Goal: Use online tool/utility: Utilize a website feature to perform a specific function

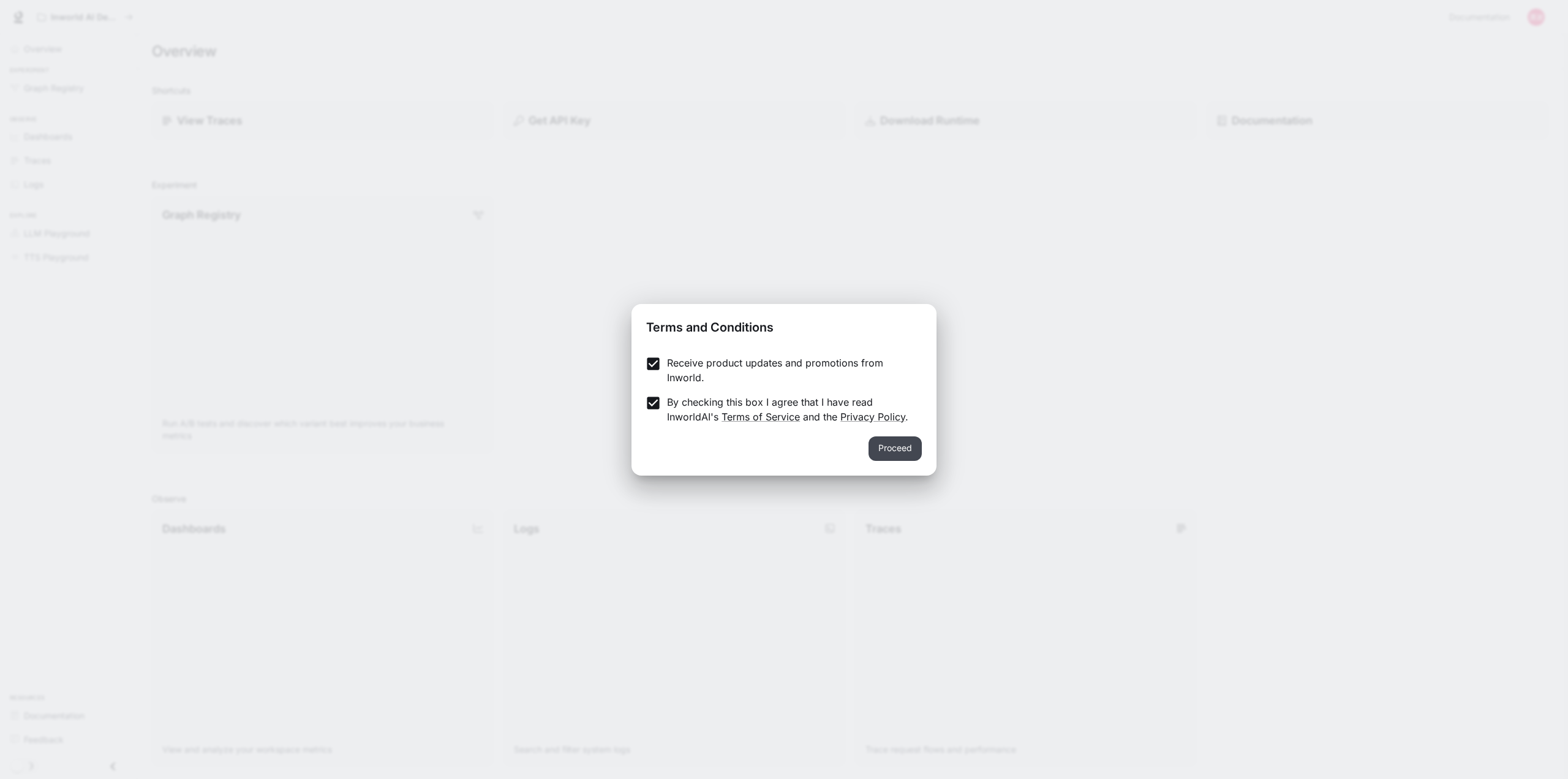
click at [895, 455] on button "Proceed" at bounding box center [895, 449] width 53 height 25
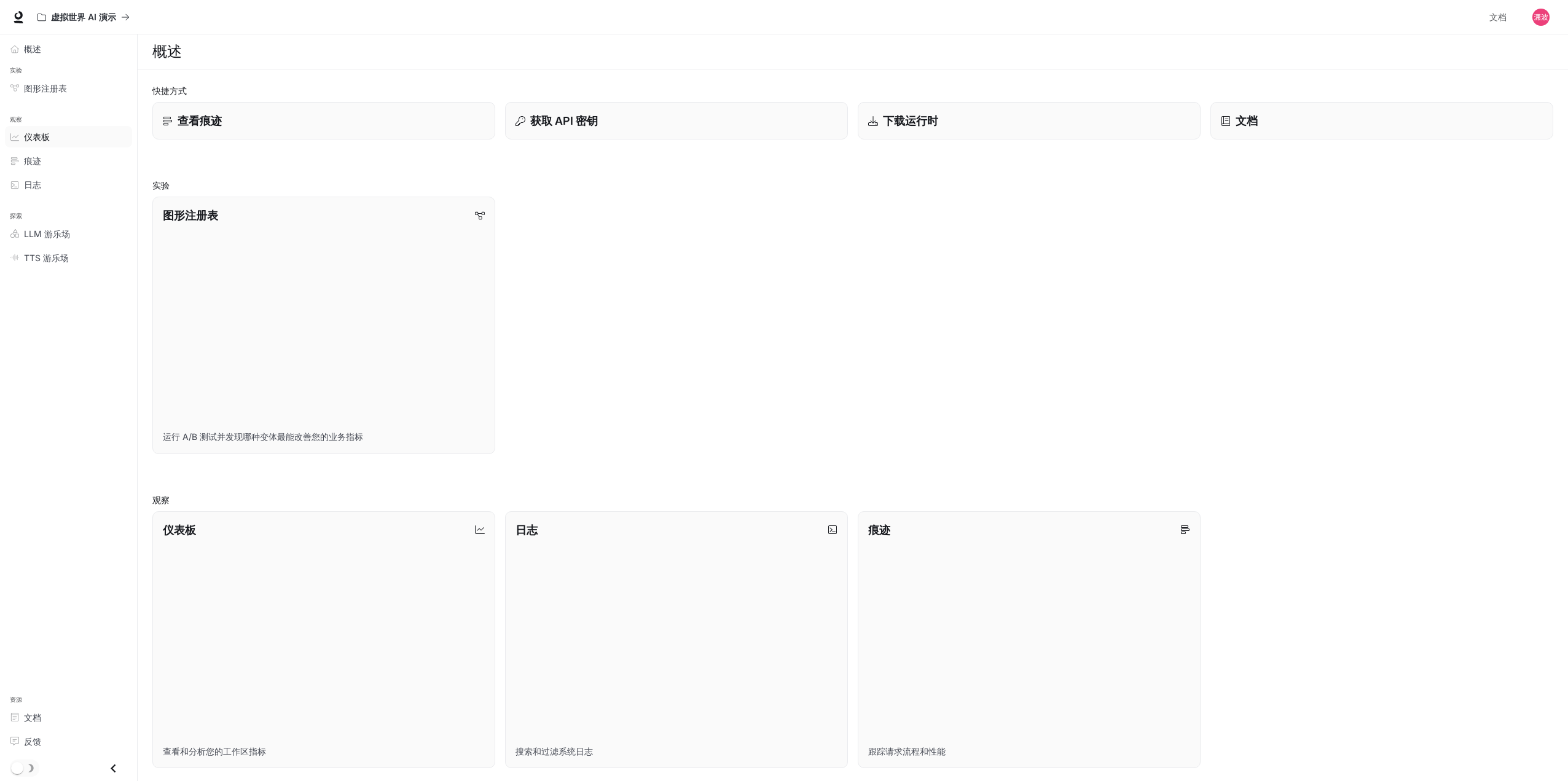
click at [58, 142] on div "仪表板" at bounding box center [75, 136] width 103 height 13
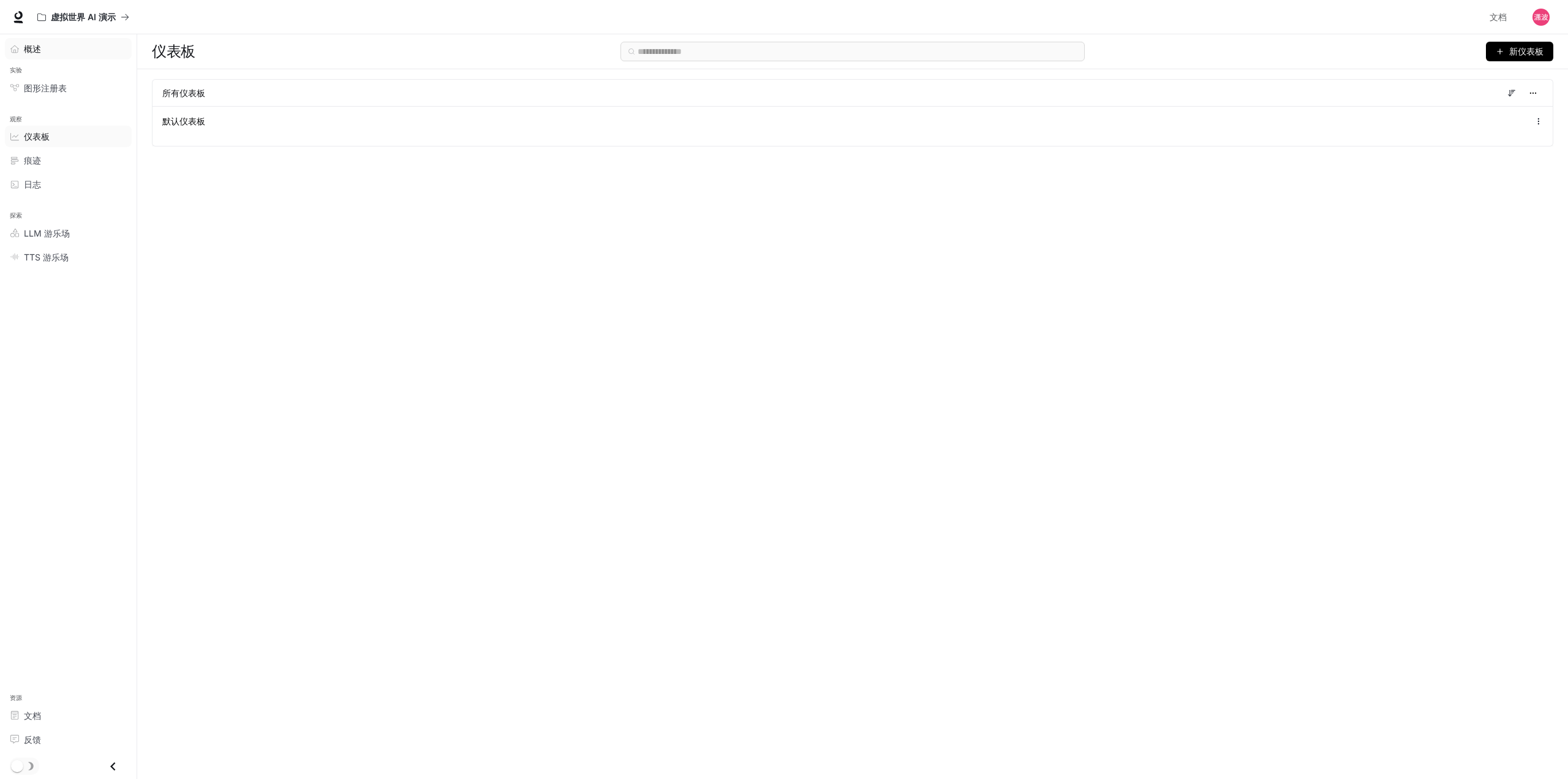
click at [38, 50] on font "概述" at bounding box center [32, 48] width 17 height 10
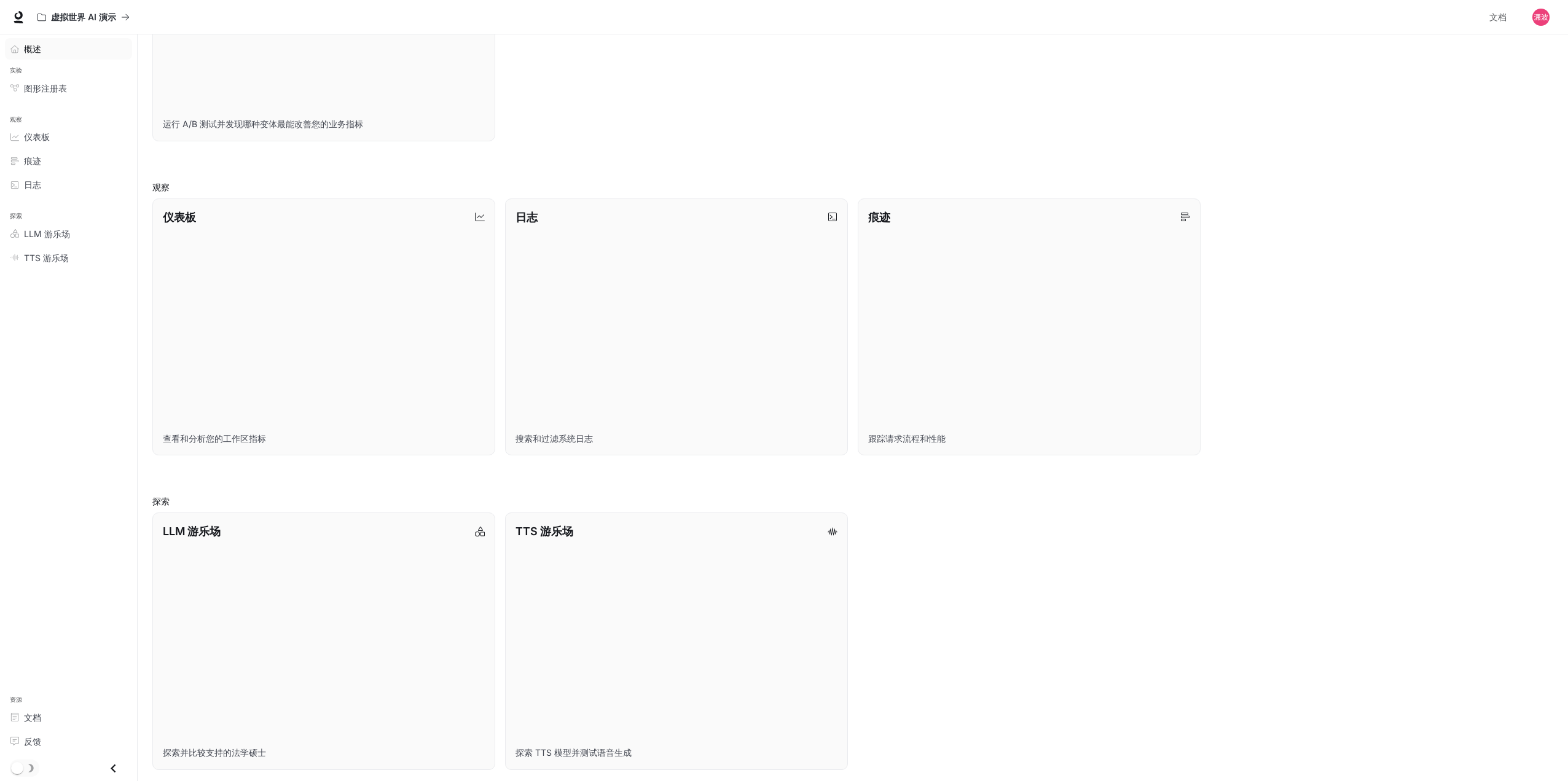
scroll to position [316, 0]
click at [694, 639] on link "TTS 游乐场 探索 TTS 模型并测试语音生成" at bounding box center [676, 637] width 347 height 260
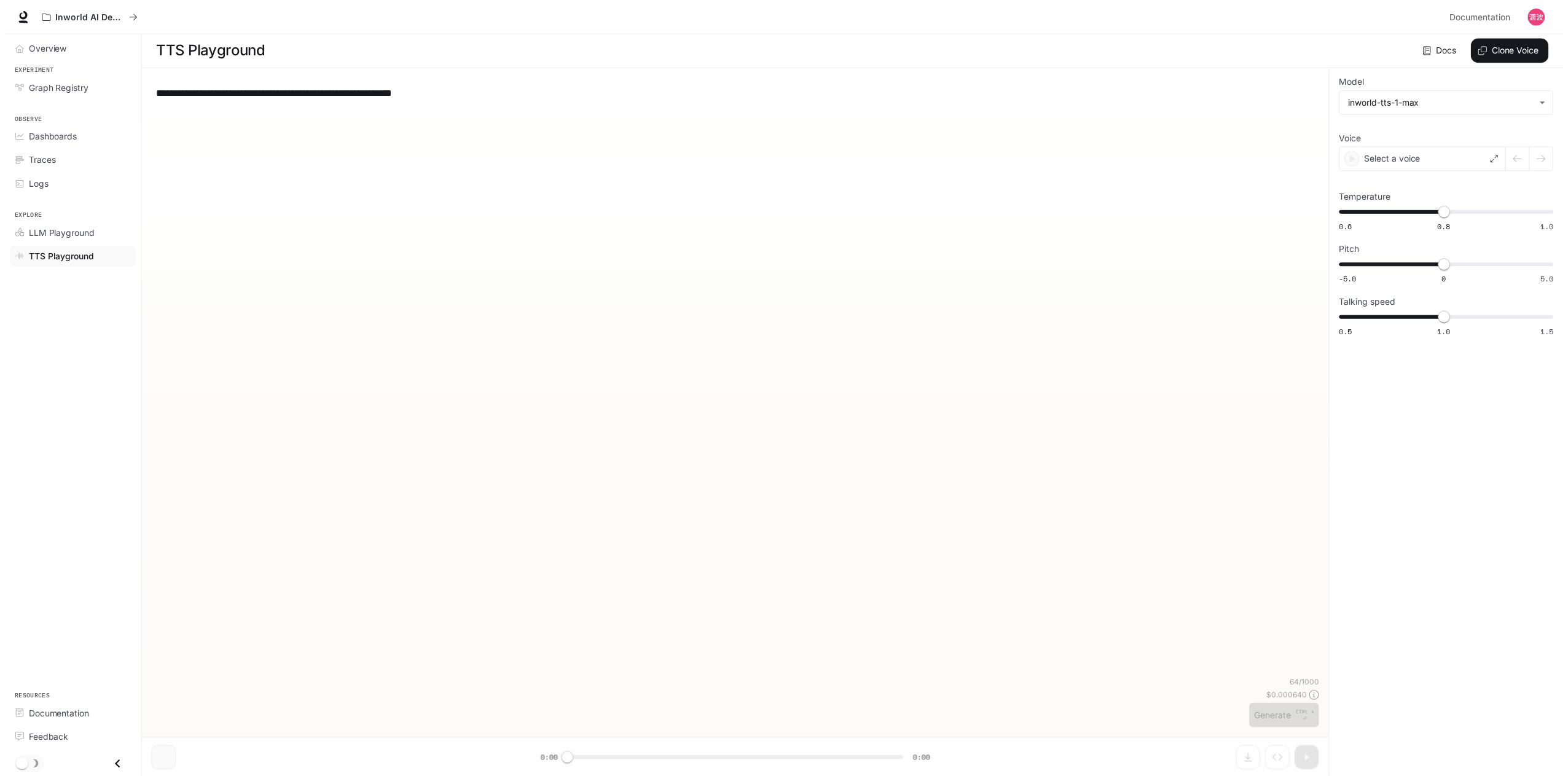
scroll to position [1, 0]
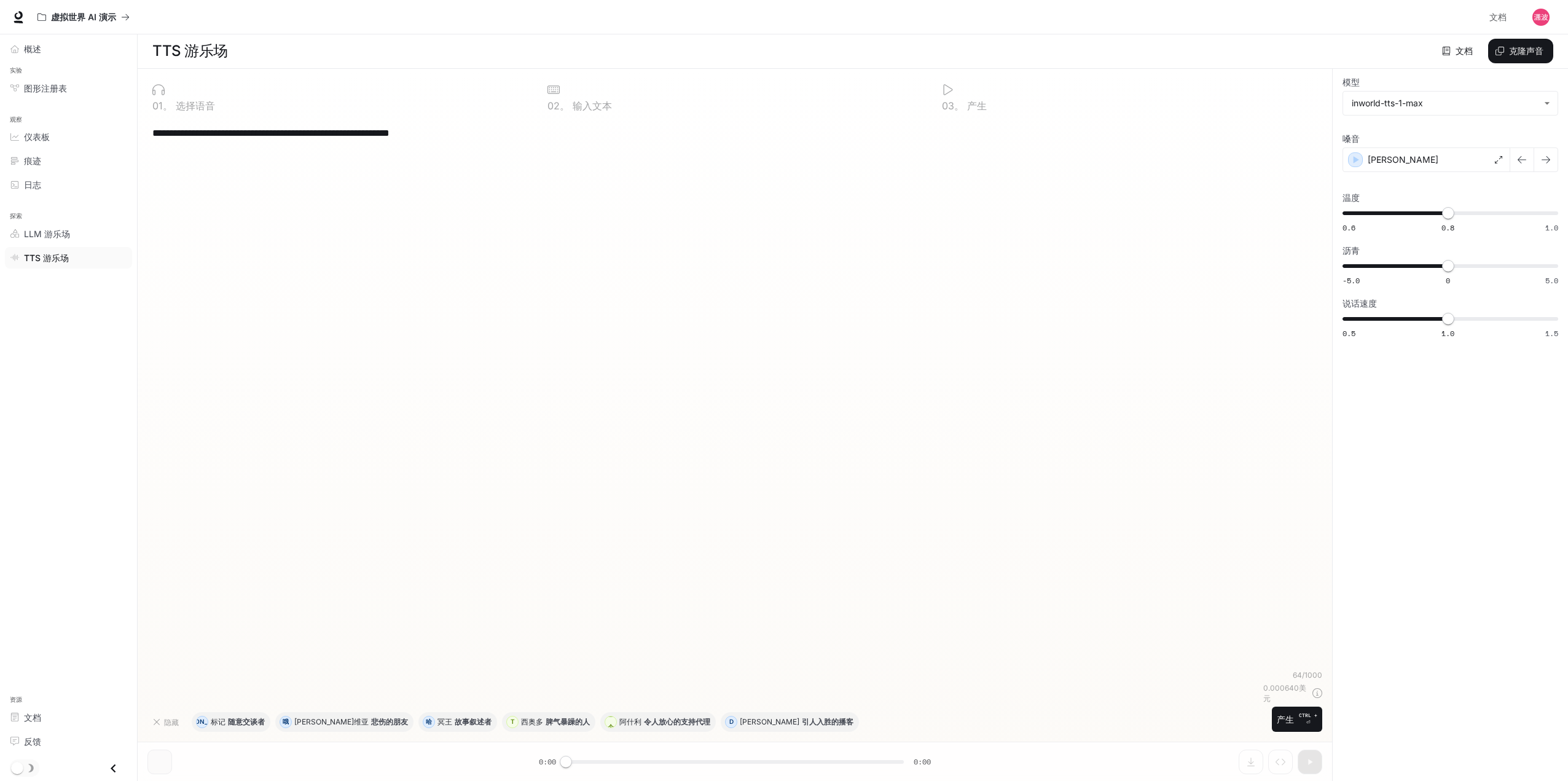
click at [206, 102] on font "选择语音" at bounding box center [195, 105] width 39 height 12
click at [1545, 100] on body "**********" at bounding box center [786, 390] width 1573 height 782
click at [1546, 100] on div at bounding box center [786, 391] width 1573 height 781
click at [1496, 161] on icon at bounding box center [1498, 159] width 7 height 7
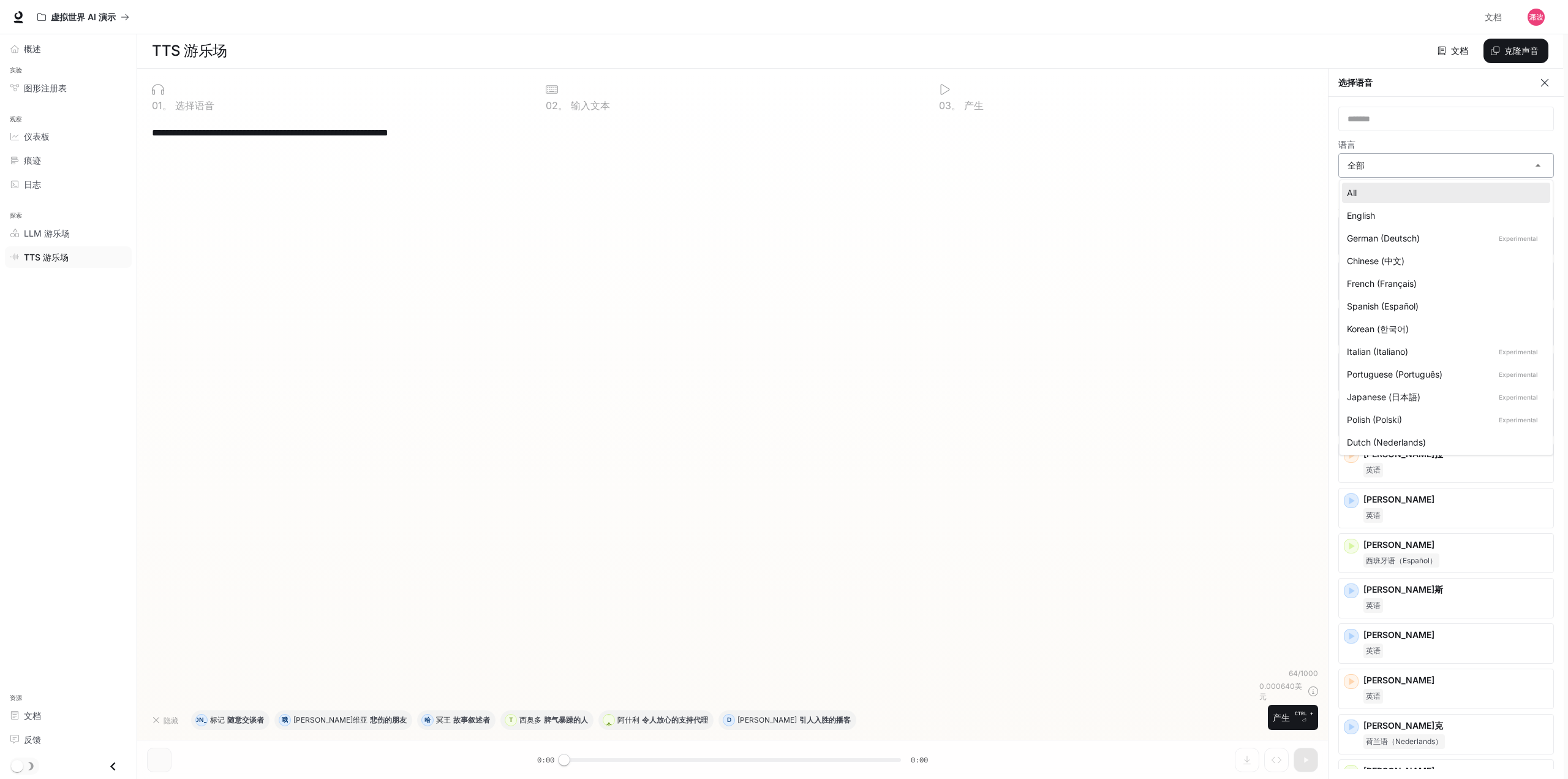
click at [1453, 170] on body "**********" at bounding box center [784, 389] width 1568 height 780
click at [1397, 223] on li "英语" at bounding box center [1446, 215] width 208 height 20
type input "*****"
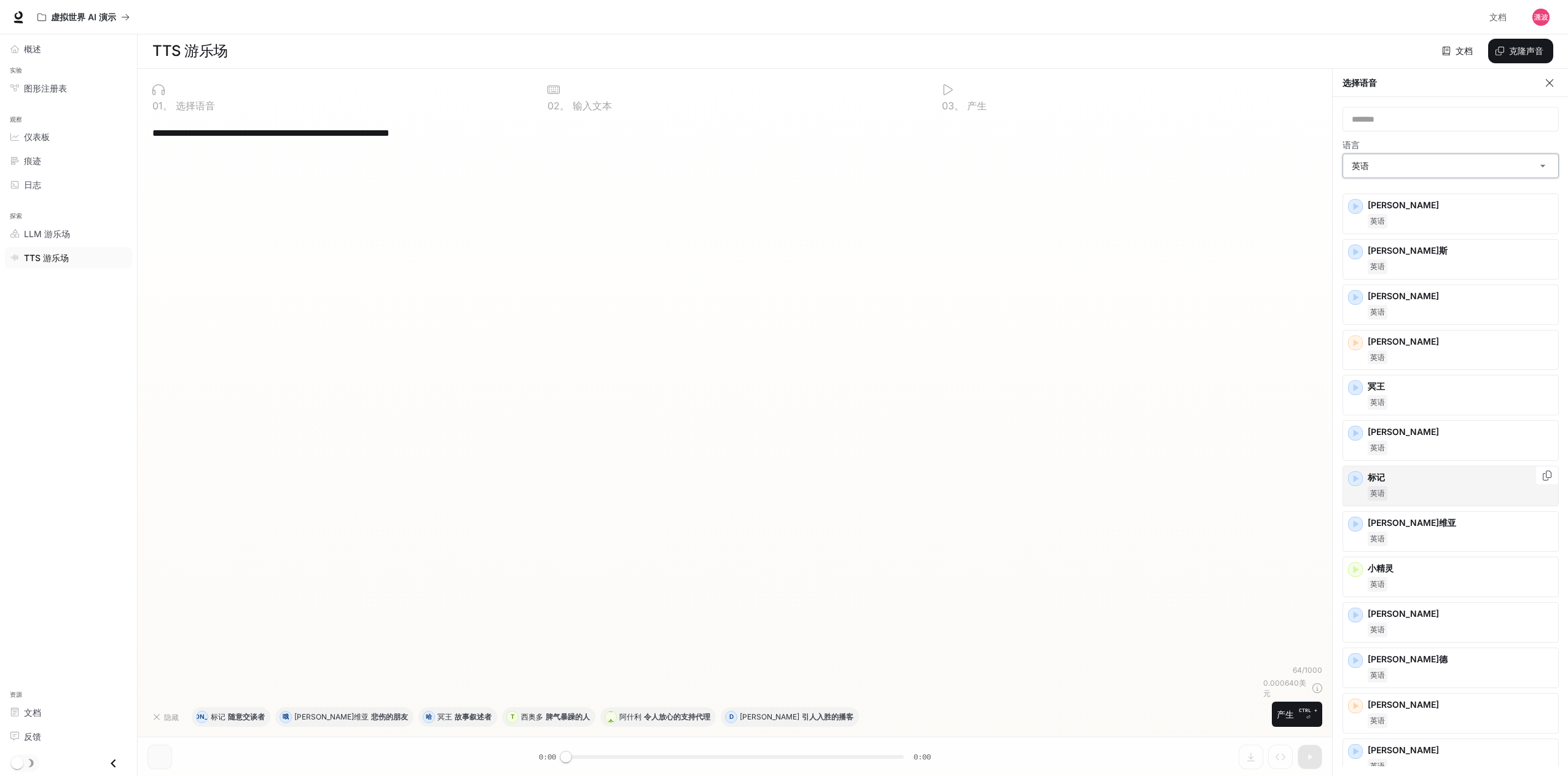
scroll to position [0, 0]
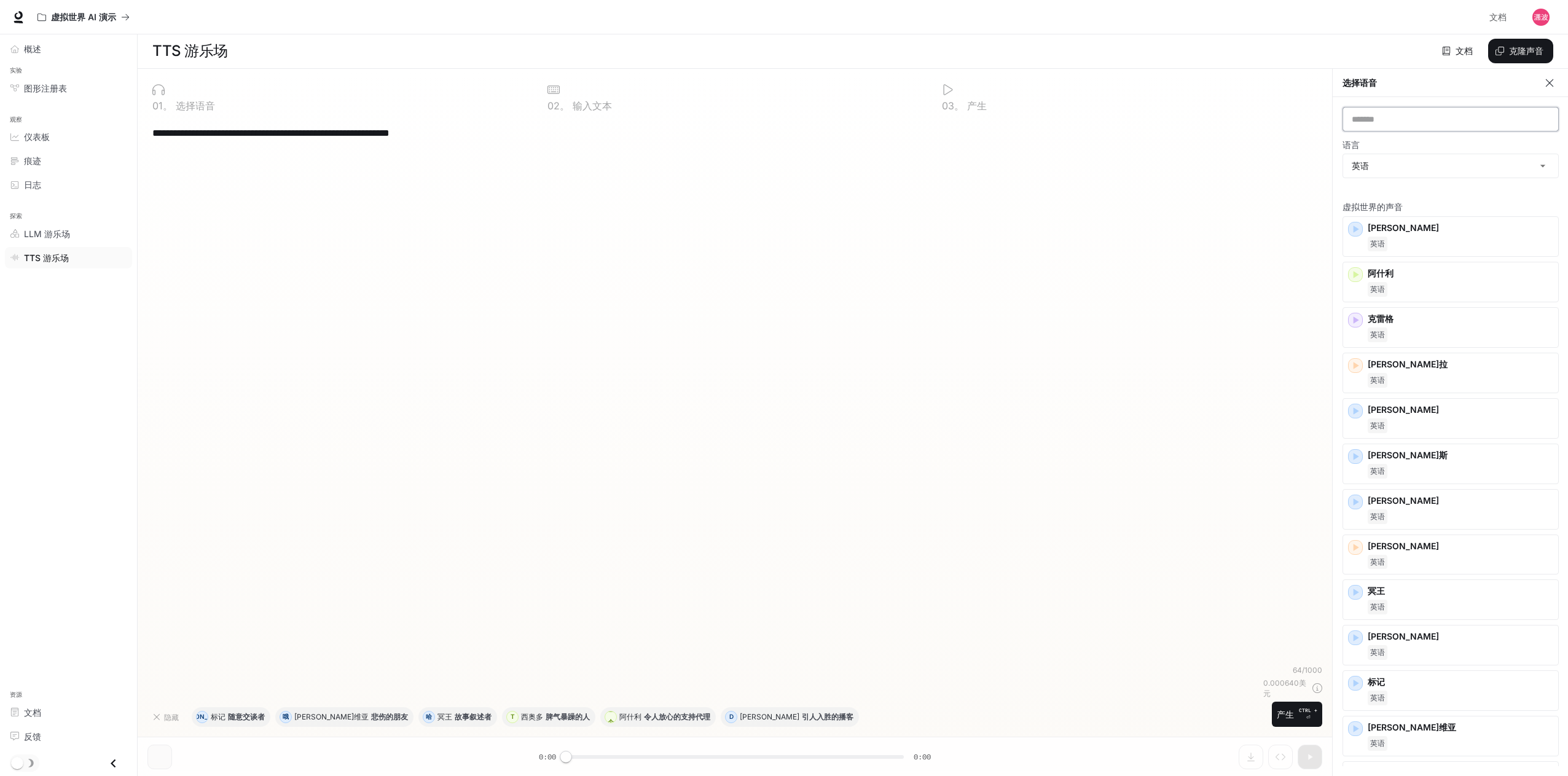
click at [1426, 118] on input "text" at bounding box center [1450, 119] width 215 height 12
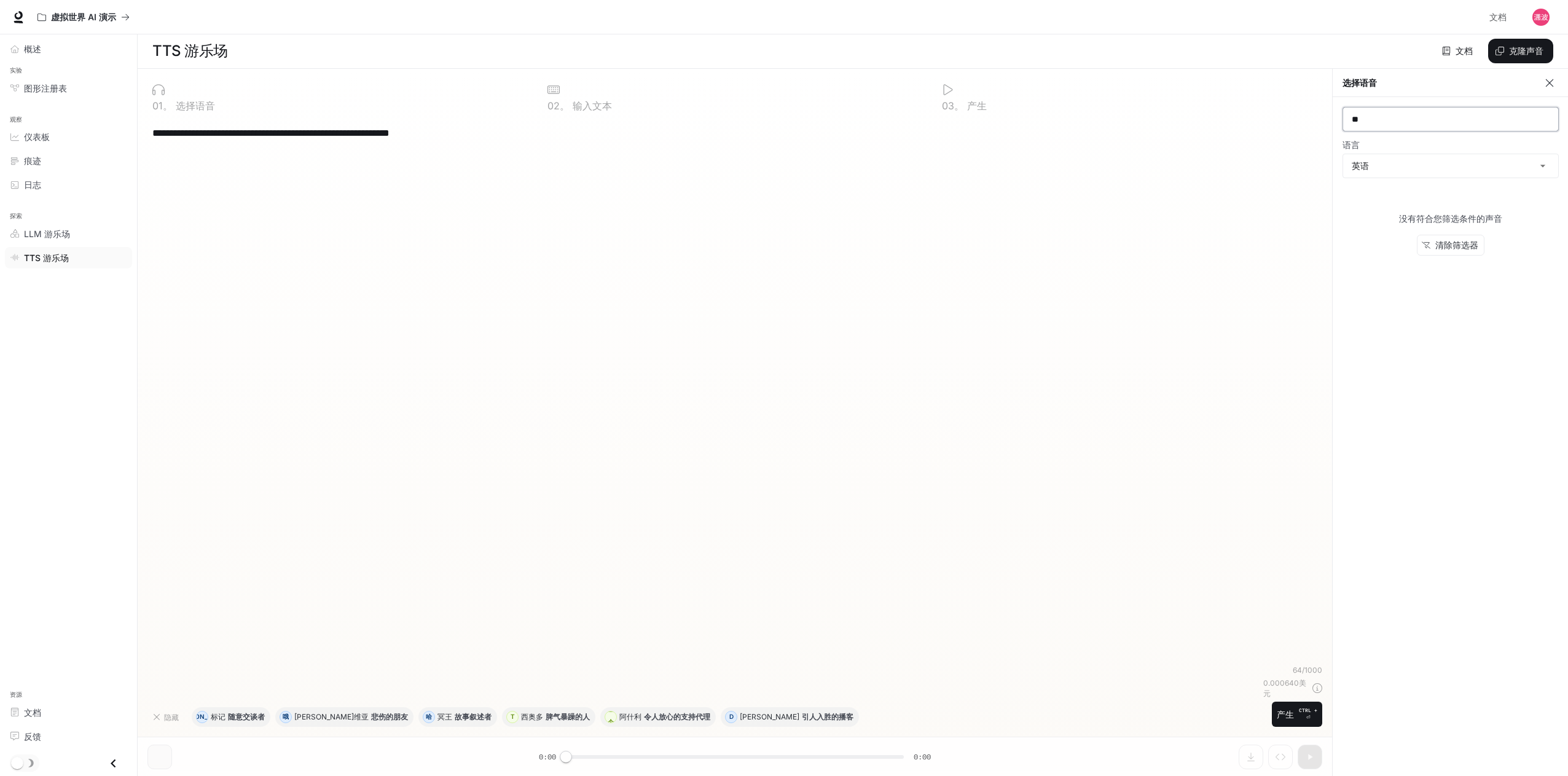
type input "*"
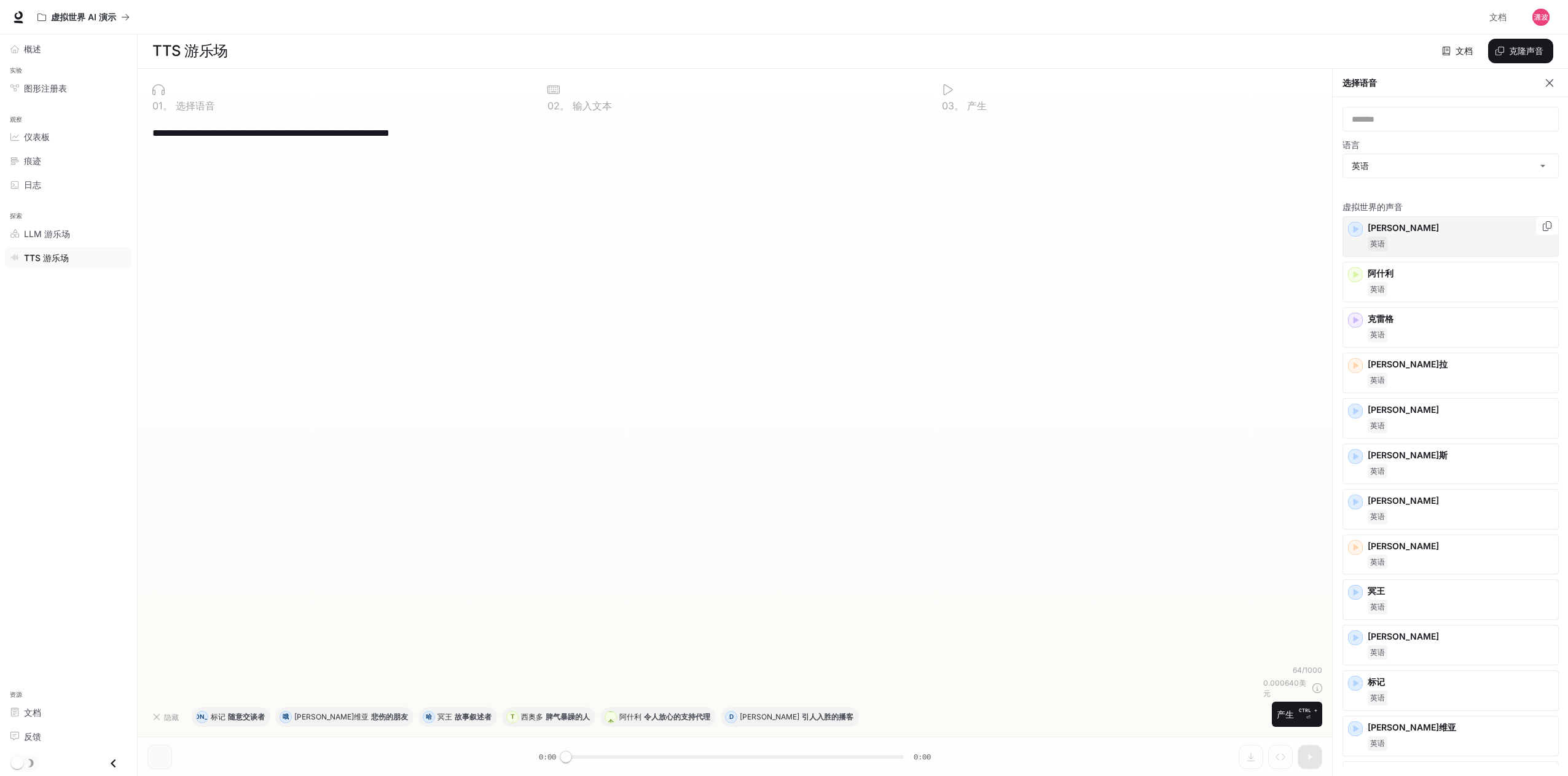
click at [1358, 233] on icon "button" at bounding box center [1355, 229] width 12 height 12
click at [1359, 279] on icon "button" at bounding box center [1355, 274] width 12 height 12
click at [1359, 318] on icon "button" at bounding box center [1355, 320] width 12 height 12
click at [1355, 365] on icon "button" at bounding box center [1357, 365] width 6 height 7
click at [1355, 411] on icon "button" at bounding box center [1357, 411] width 6 height 7
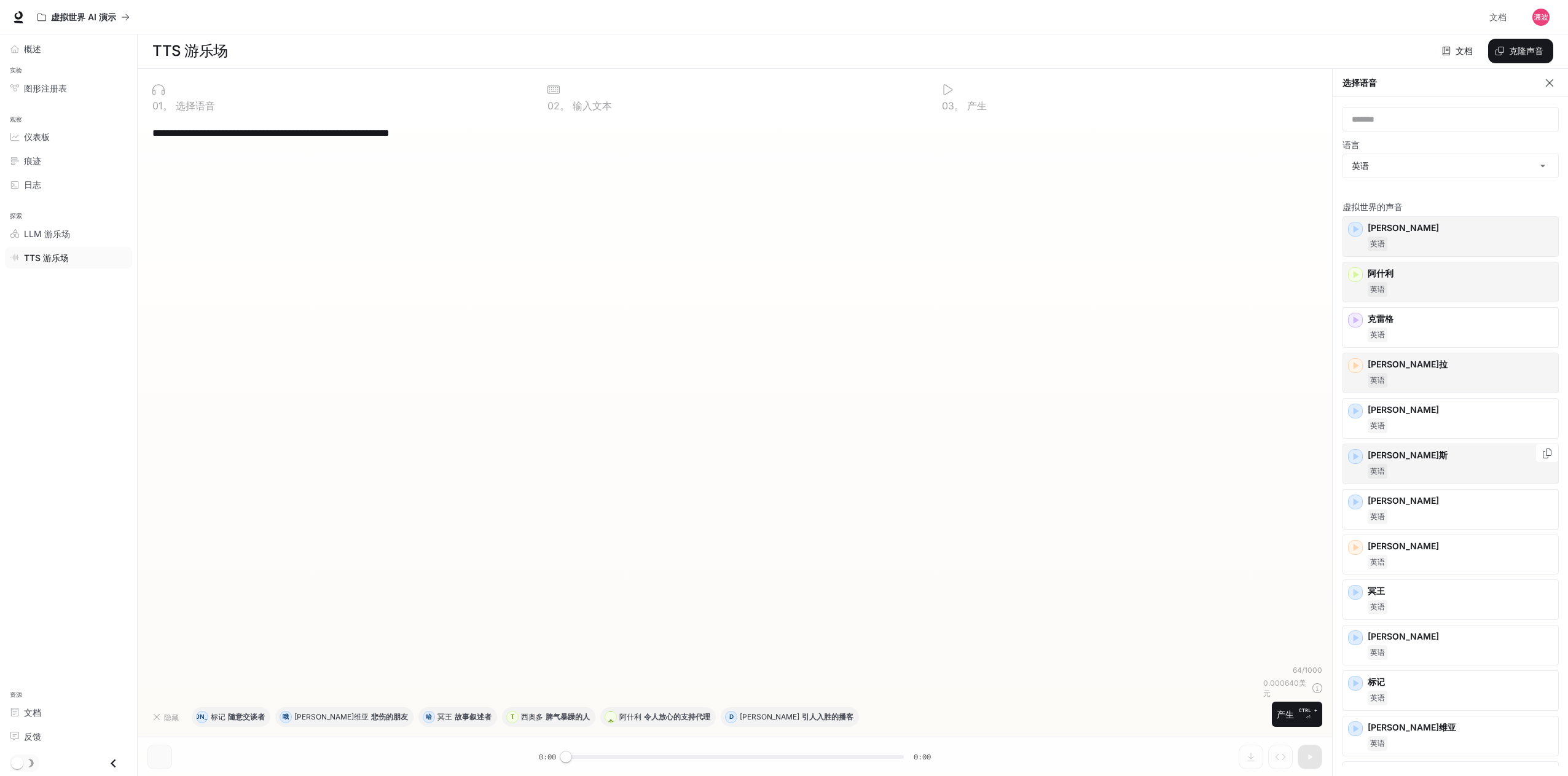
click at [1356, 457] on icon "button" at bounding box center [1357, 456] width 6 height 7
click at [1353, 460] on icon "button" at bounding box center [1355, 457] width 12 height 12
